Goal: Learn about a topic

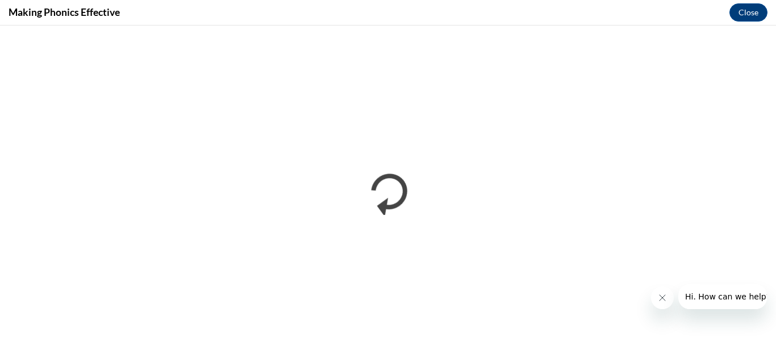
scroll to position [335, 0]
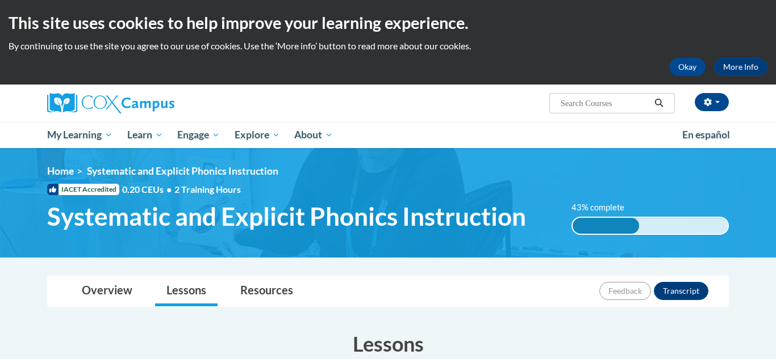
scroll to position [707, 0]
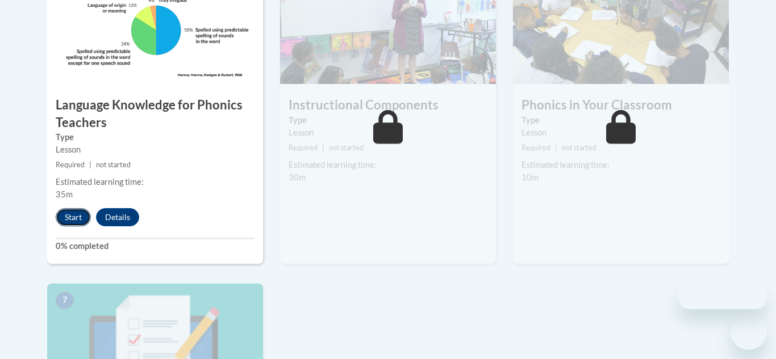
click at [67, 221] on button "Start" at bounding box center [73, 217] width 35 height 18
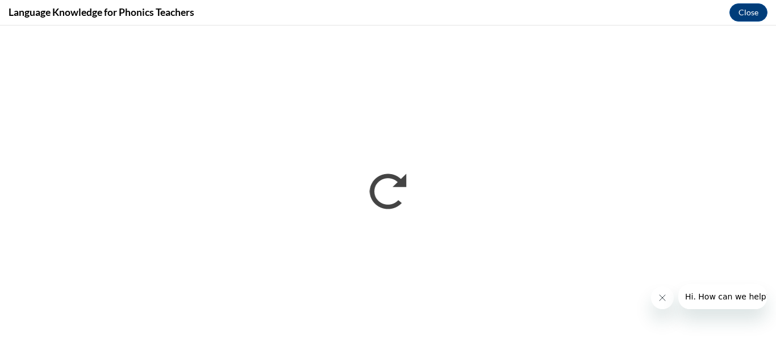
scroll to position [0, 0]
